Goal: Task Accomplishment & Management: Manage account settings

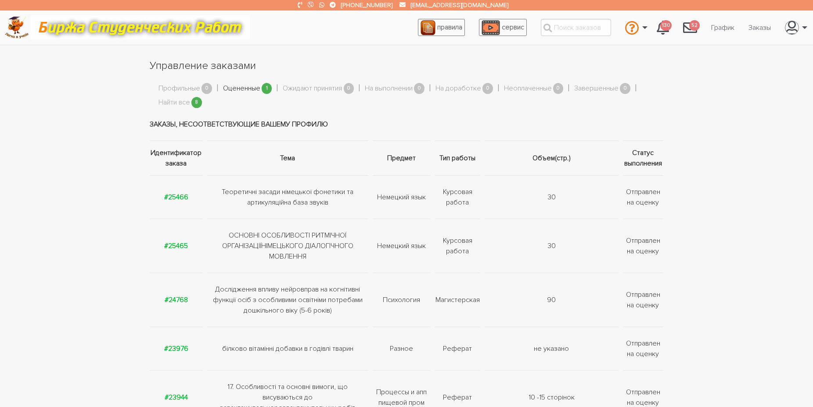
click at [233, 88] on link "Оцененные" at bounding box center [241, 88] width 37 height 11
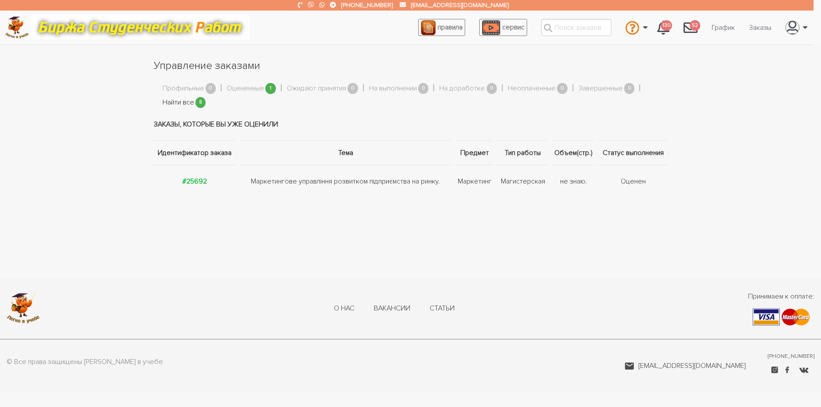
click at [176, 101] on link "Найти все" at bounding box center [178, 102] width 32 height 11
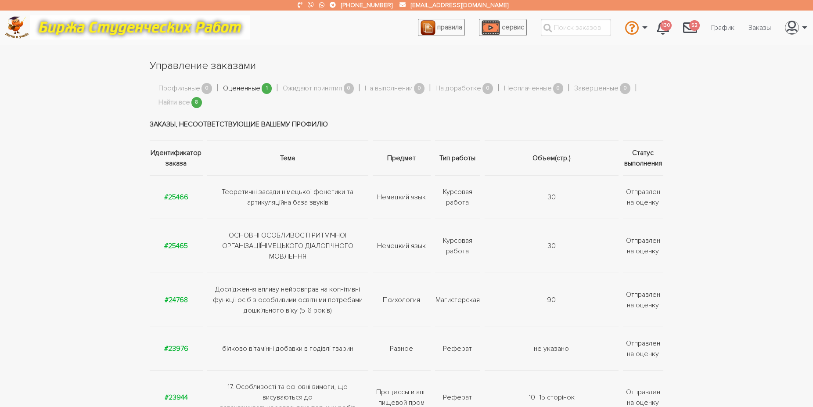
click at [252, 88] on link "Оцененные" at bounding box center [241, 88] width 37 height 11
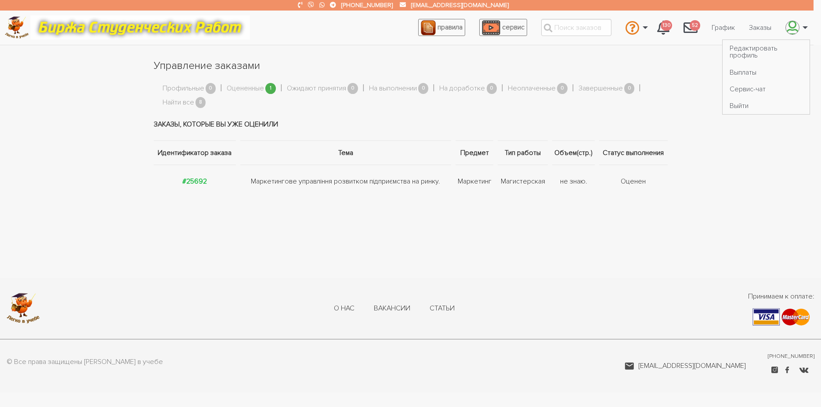
click at [804, 26] on link "\a \a" at bounding box center [794, 28] width 32 height 24
click at [749, 107] on link "Выйти" at bounding box center [765, 105] width 87 height 17
